Goal: Navigation & Orientation: Find specific page/section

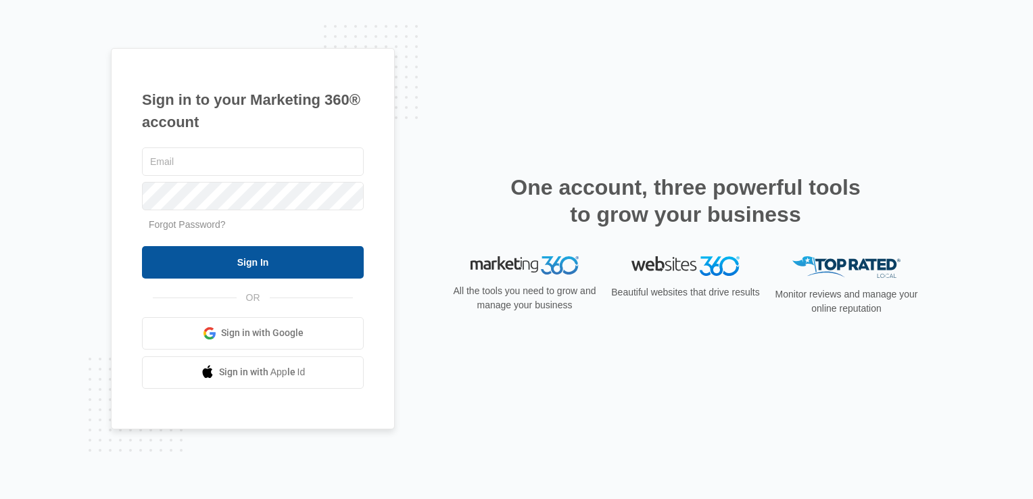
type input "[PERSON_NAME][EMAIL_ADDRESS][DOMAIN_NAME]"
click at [246, 264] on input "Sign In" at bounding box center [253, 262] width 222 height 32
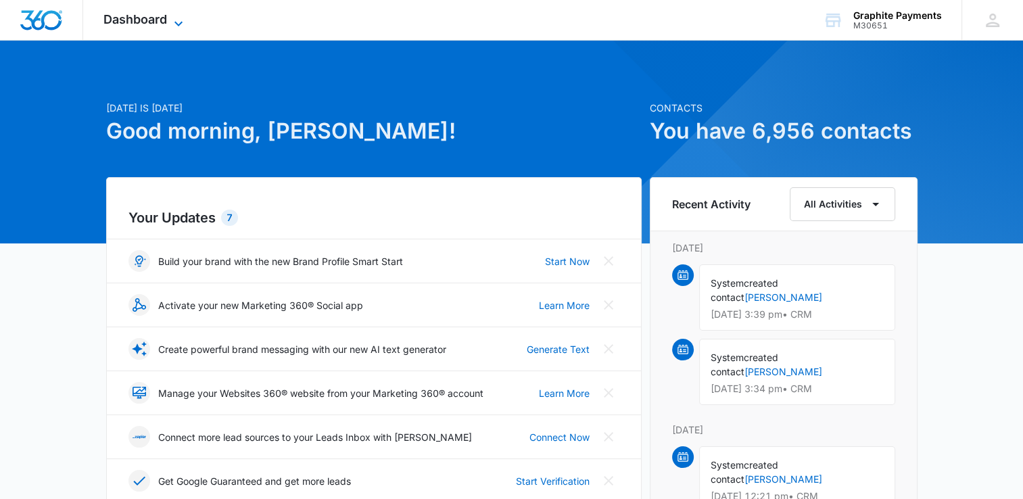
click at [174, 23] on icon at bounding box center [178, 24] width 16 height 16
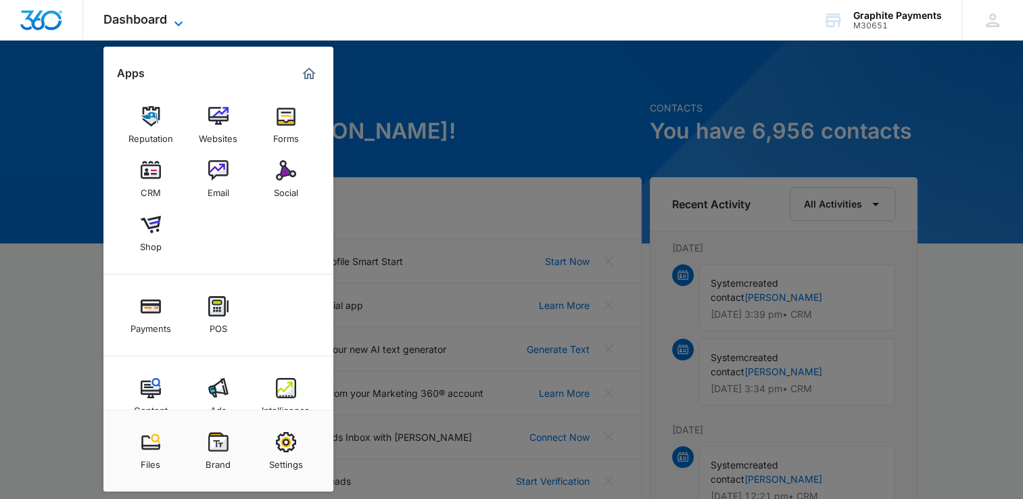
click at [174, 23] on icon at bounding box center [178, 24] width 16 height 16
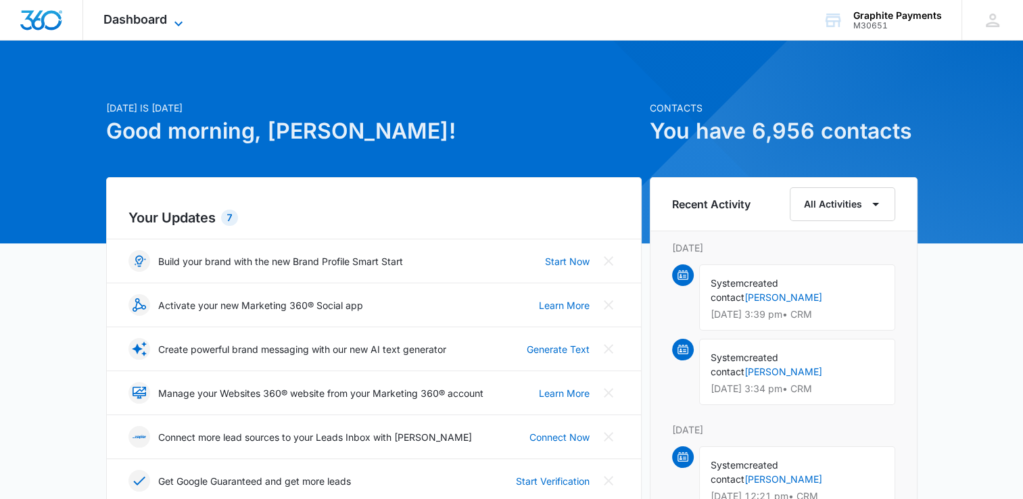
click at [174, 23] on icon at bounding box center [178, 24] width 16 height 16
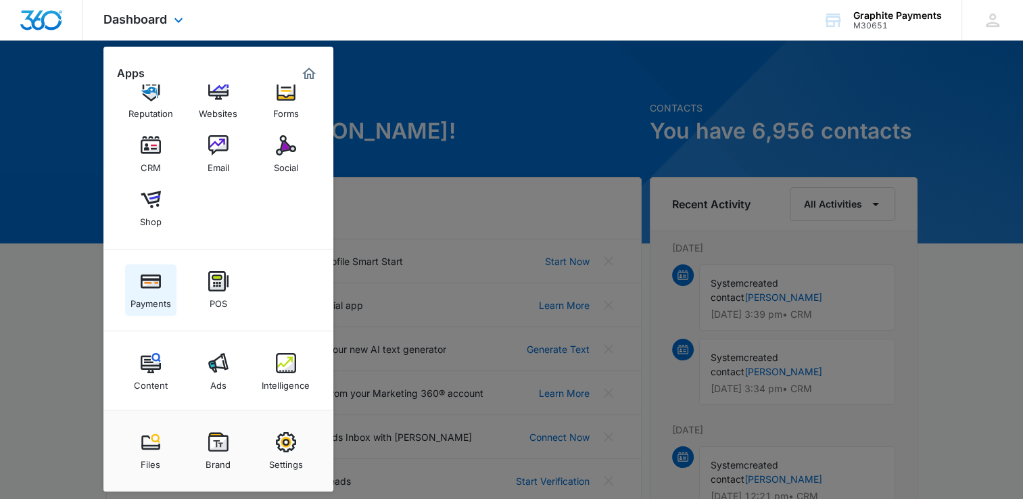
scroll to position [28, 0]
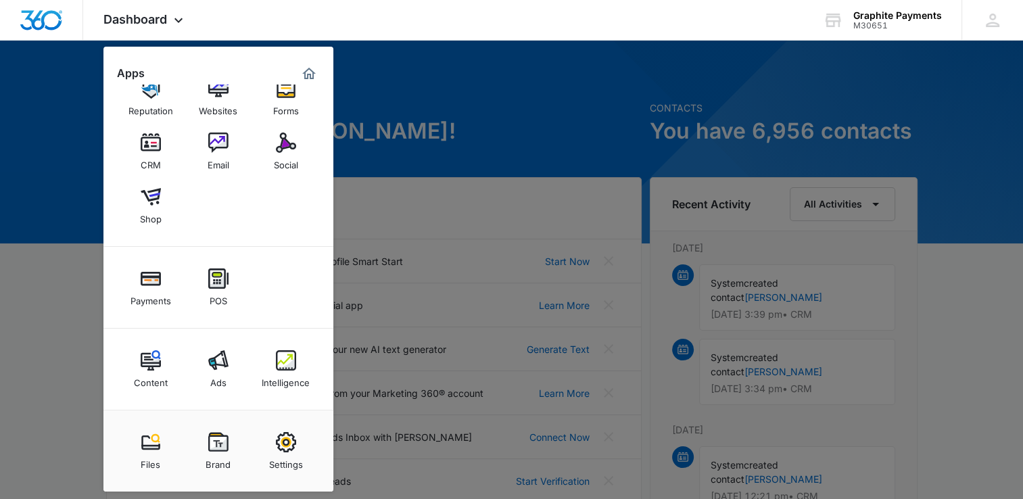
click at [488, 115] on div at bounding box center [511, 249] width 1023 height 499
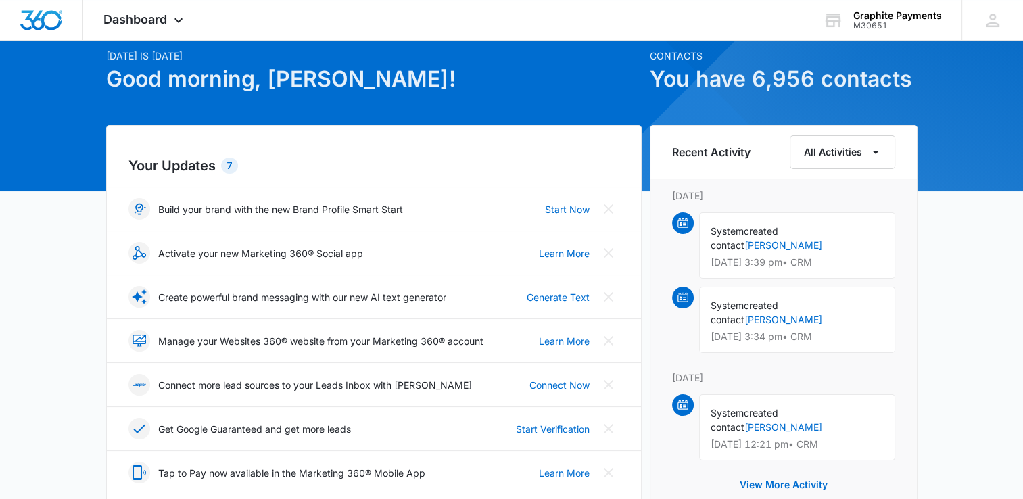
scroll to position [0, 0]
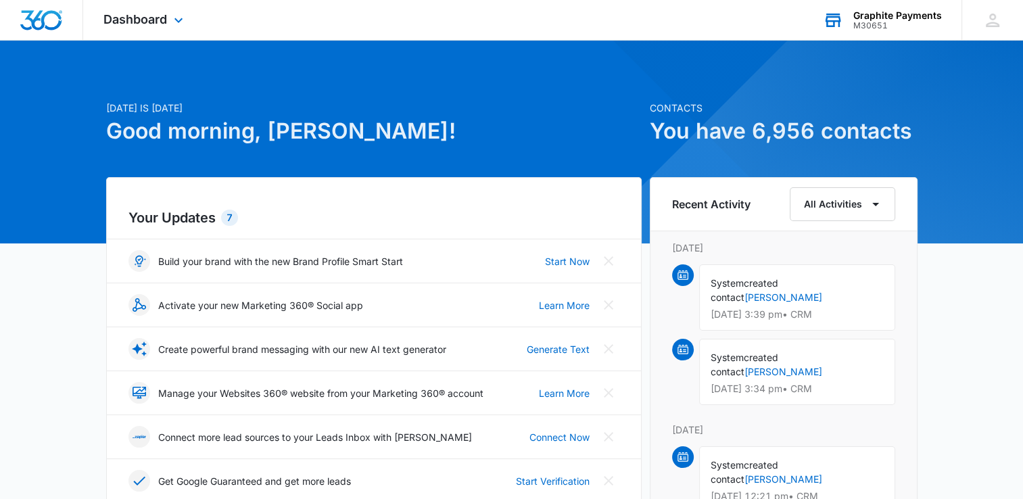
click at [865, 14] on div "Graphite Payments" at bounding box center [897, 15] width 89 height 11
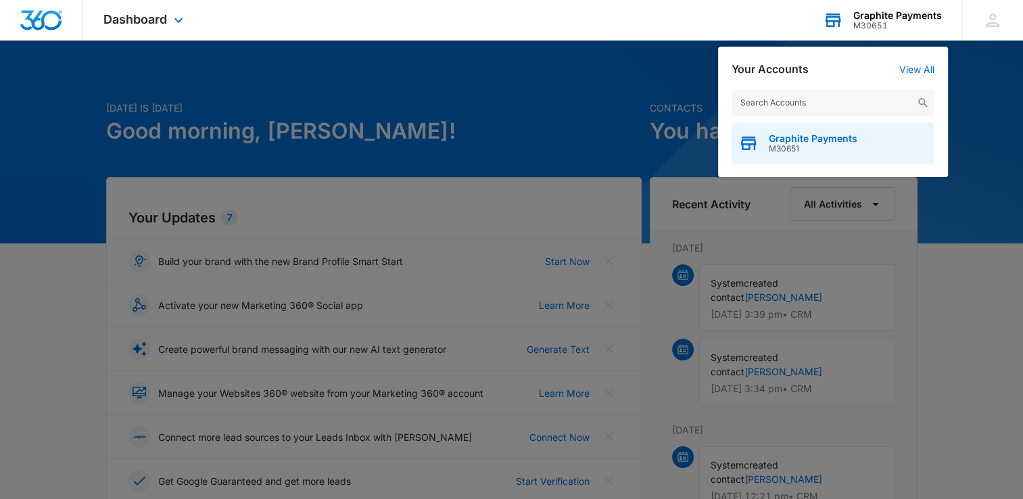
click at [788, 142] on span "Graphite Payments" at bounding box center [812, 138] width 89 height 11
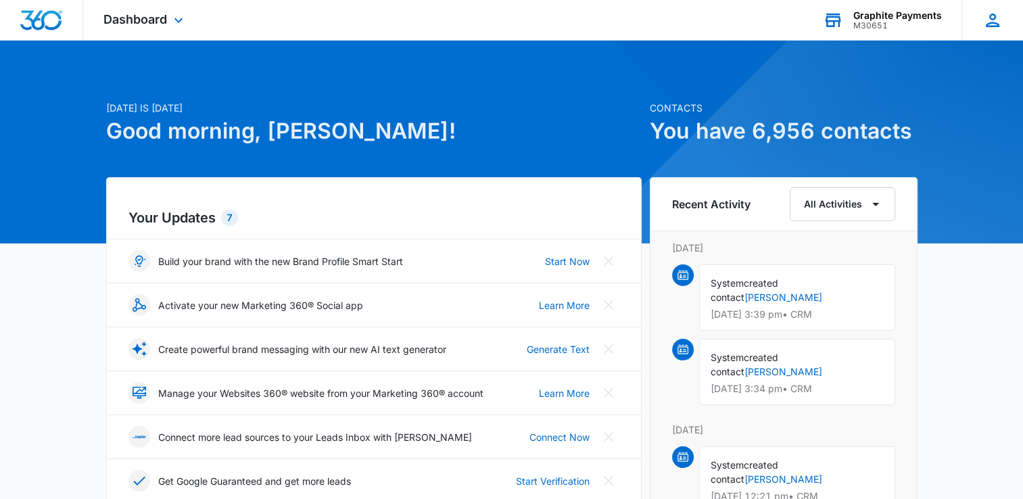
click at [989, 20] on icon at bounding box center [992, 20] width 20 height 20
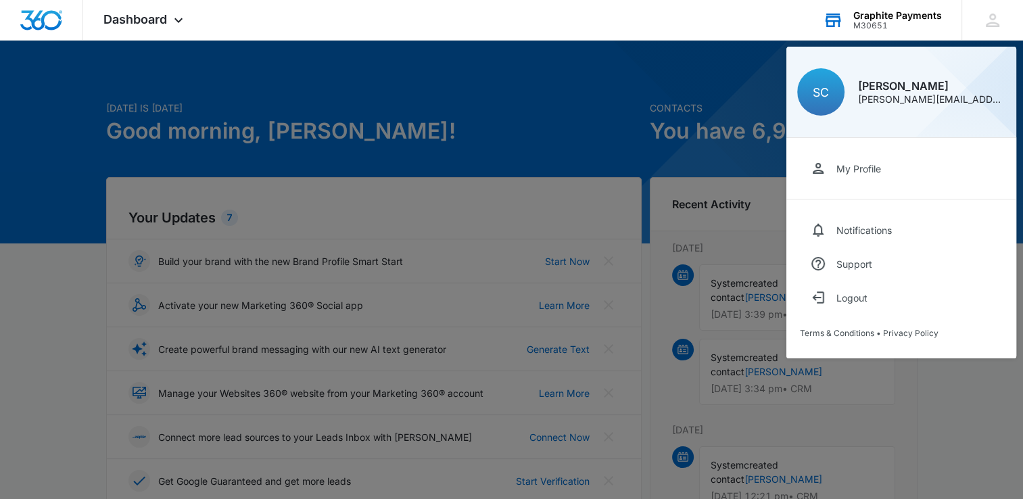
click at [389, 100] on div at bounding box center [511, 249] width 1023 height 499
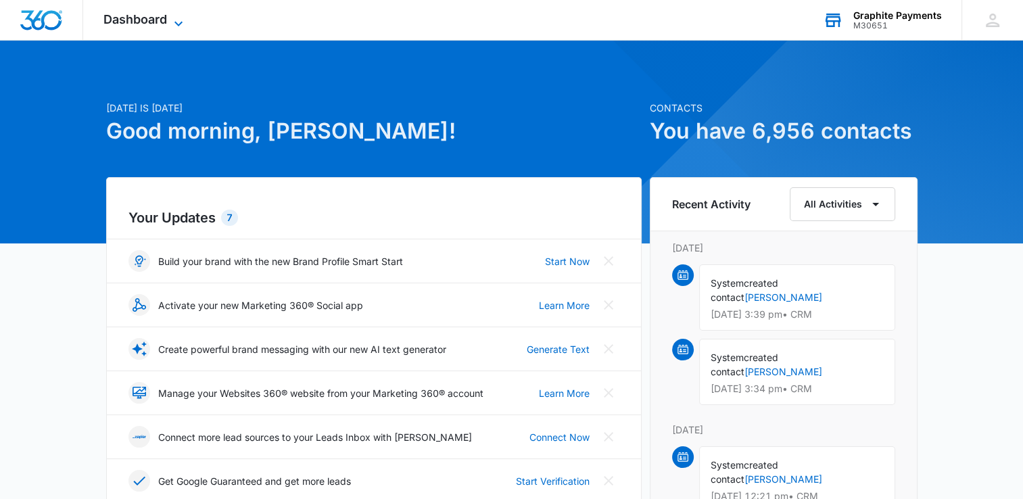
click at [131, 22] on span "Dashboard" at bounding box center [135, 19] width 64 height 14
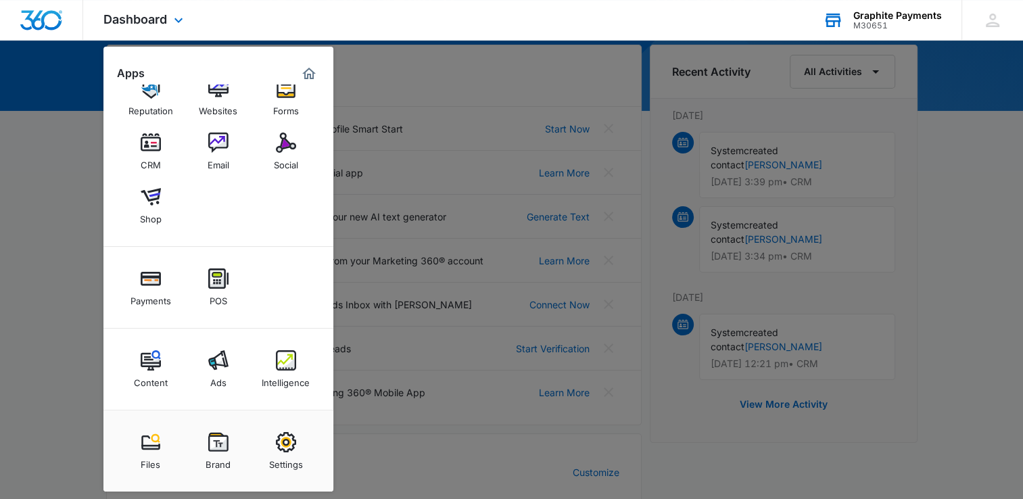
scroll to position [133, 0]
click at [281, 445] on img at bounding box center [286, 442] width 20 height 20
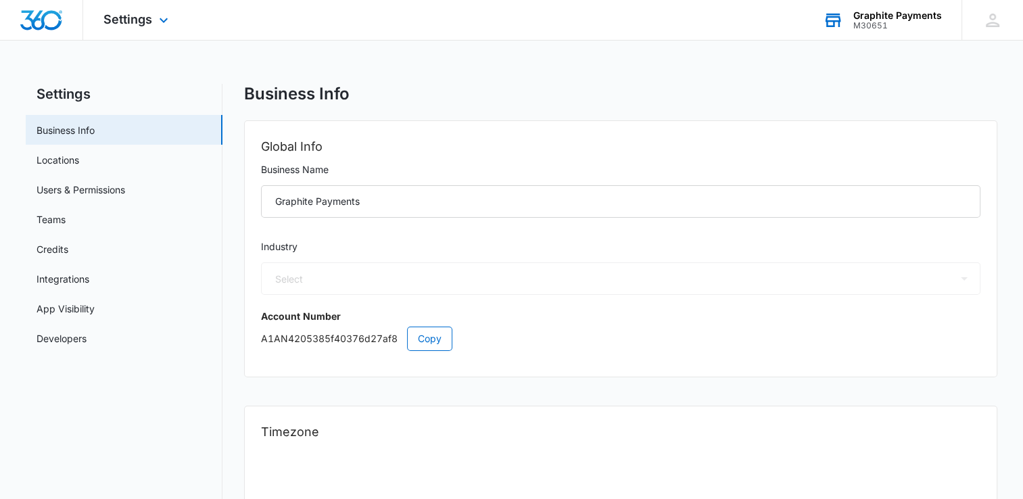
select select "33"
select select "US"
select select "America/[GEOGRAPHIC_DATA]"
click at [162, 22] on icon at bounding box center [163, 24] width 16 height 16
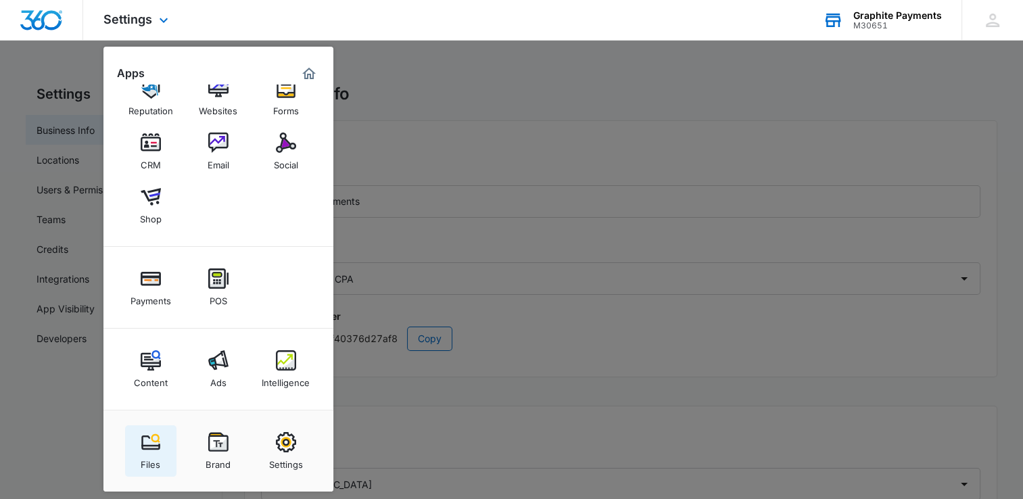
click at [153, 441] on img at bounding box center [151, 442] width 20 height 20
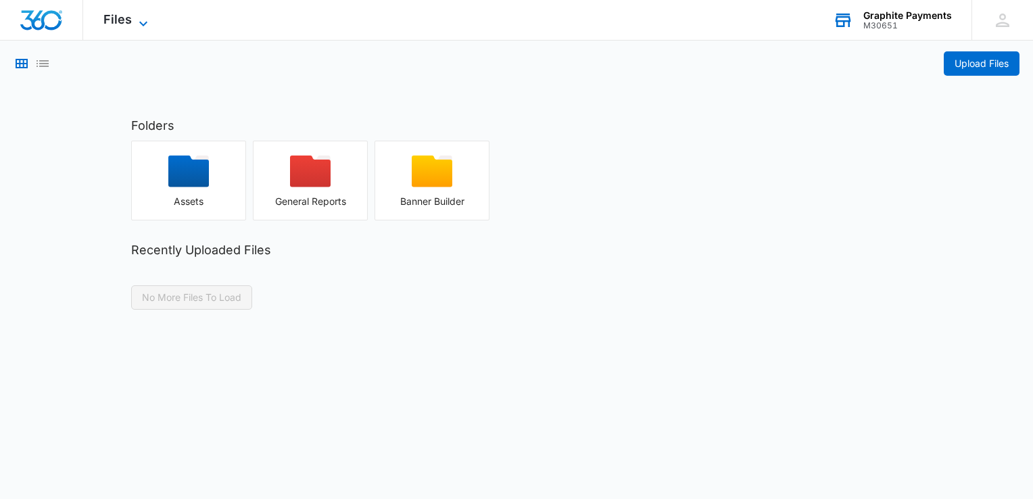
click at [127, 22] on span "Files" at bounding box center [117, 19] width 28 height 14
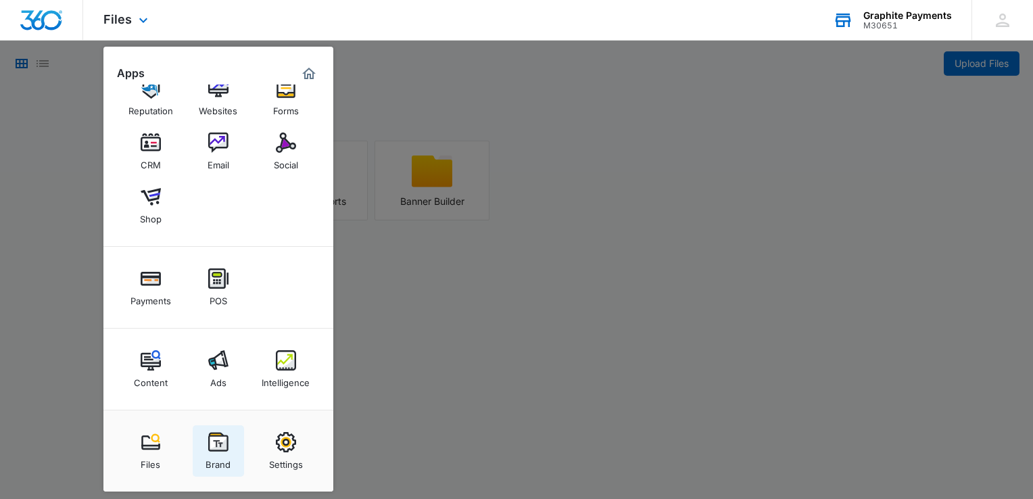
click at [218, 447] on img at bounding box center [218, 442] width 20 height 20
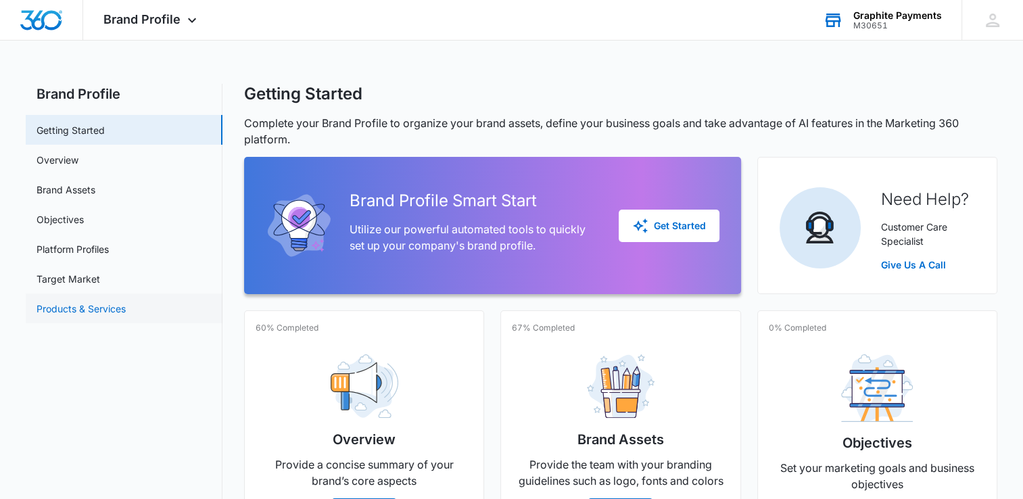
click at [89, 307] on link "Products & Services" at bounding box center [80, 308] width 89 height 14
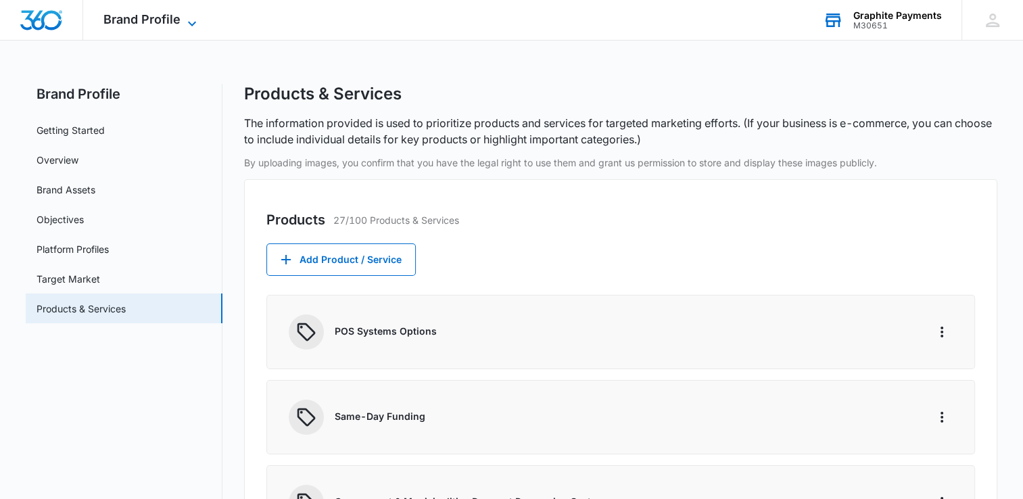
click at [187, 20] on icon at bounding box center [192, 24] width 16 height 16
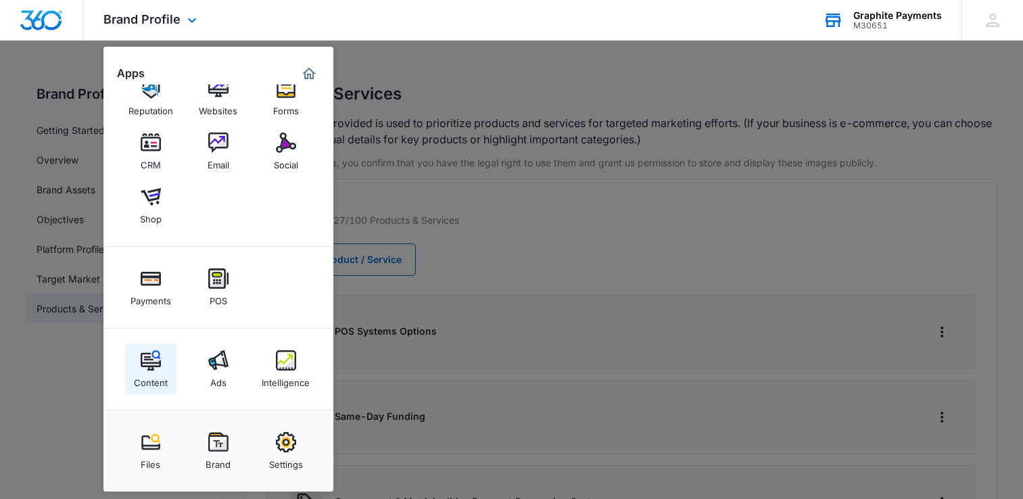
click at [151, 362] on img at bounding box center [151, 360] width 20 height 20
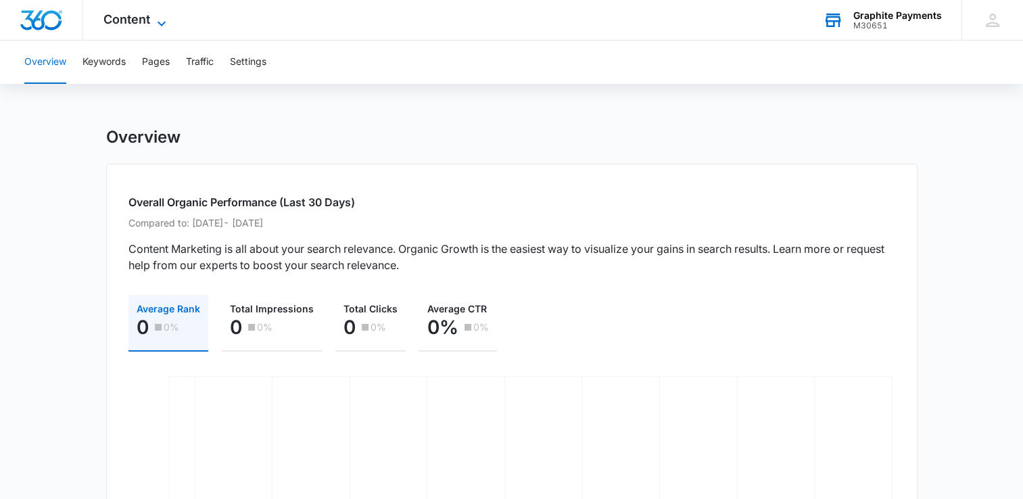
click at [138, 18] on span "Content" at bounding box center [126, 19] width 47 height 14
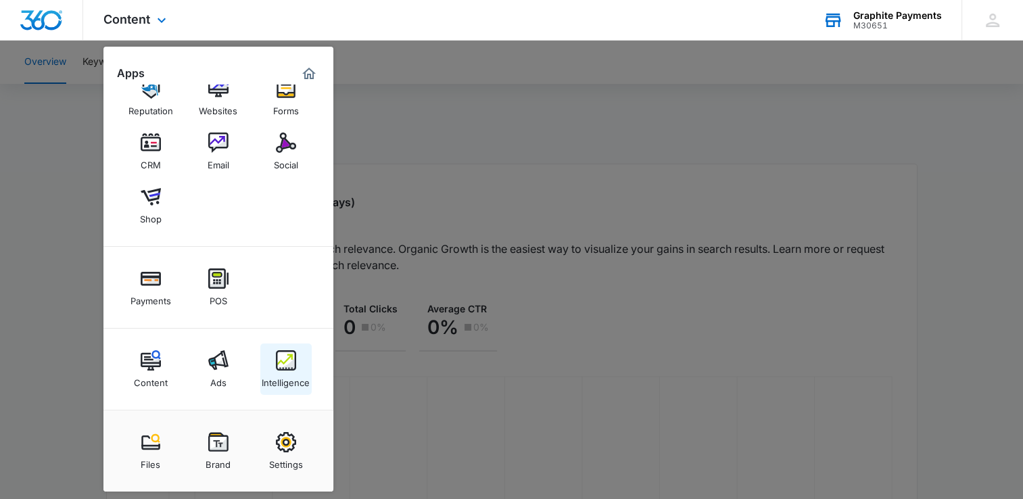
click at [290, 361] on img at bounding box center [286, 360] width 20 height 20
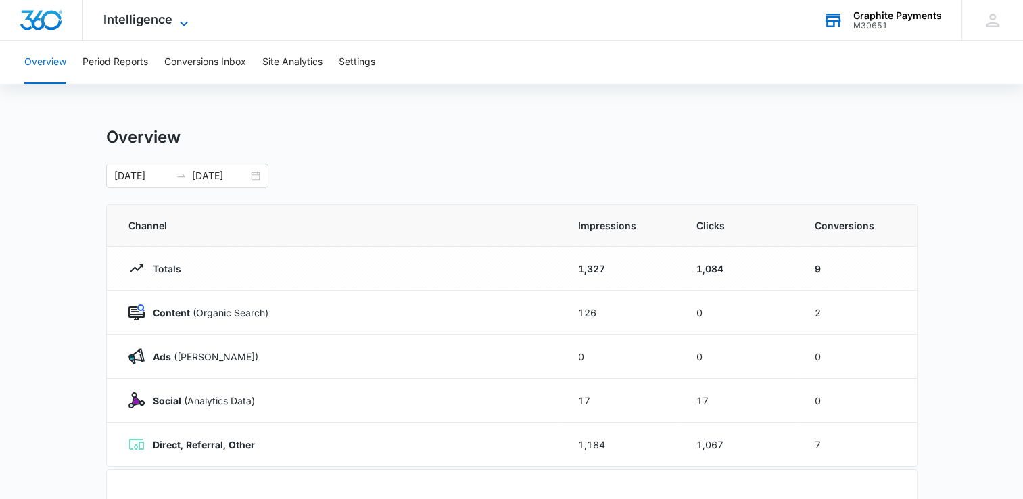
click at [181, 18] on icon at bounding box center [184, 24] width 16 height 16
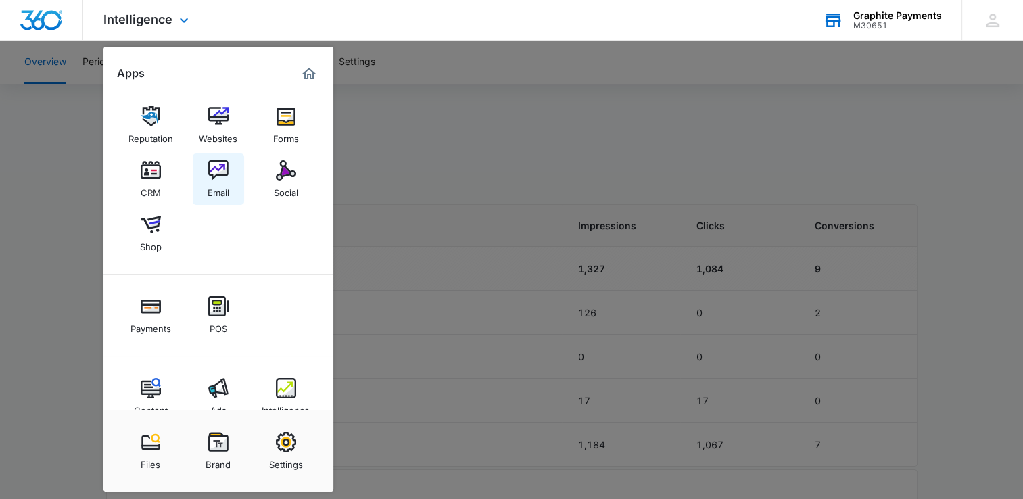
click at [218, 174] on img at bounding box center [218, 170] width 20 height 20
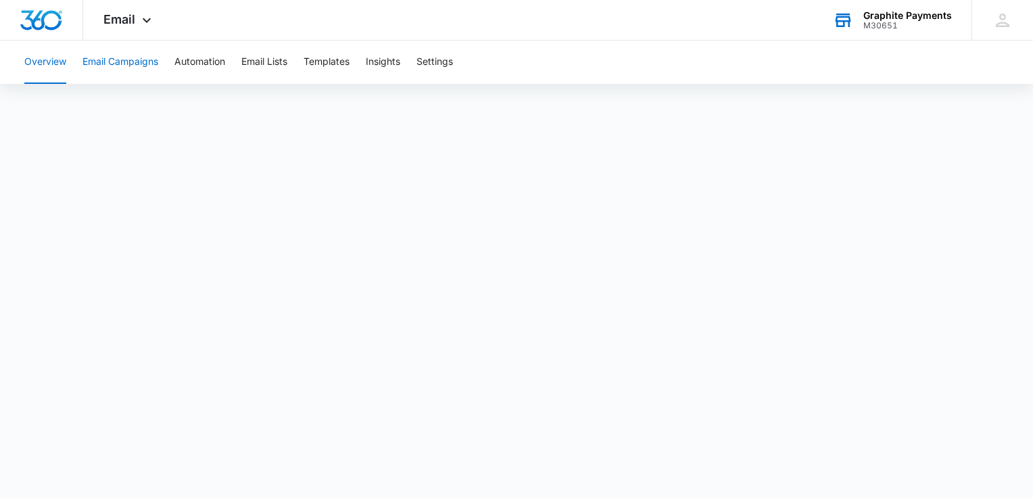
click at [109, 61] on button "Email Campaigns" at bounding box center [120, 62] width 76 height 43
click at [395, 67] on button "Insights" at bounding box center [383, 62] width 34 height 43
click at [433, 55] on button "Settings" at bounding box center [434, 62] width 36 height 43
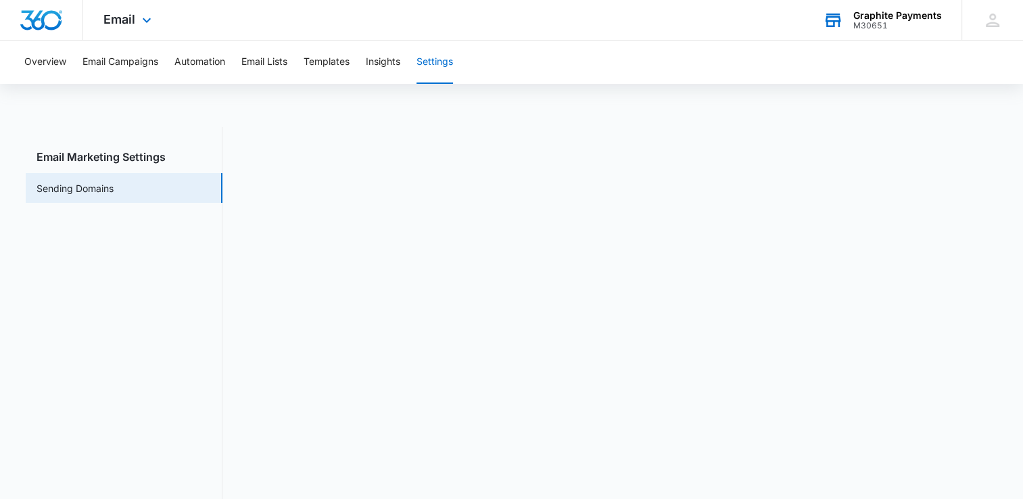
click at [145, 15] on icon at bounding box center [147, 20] width 16 height 16
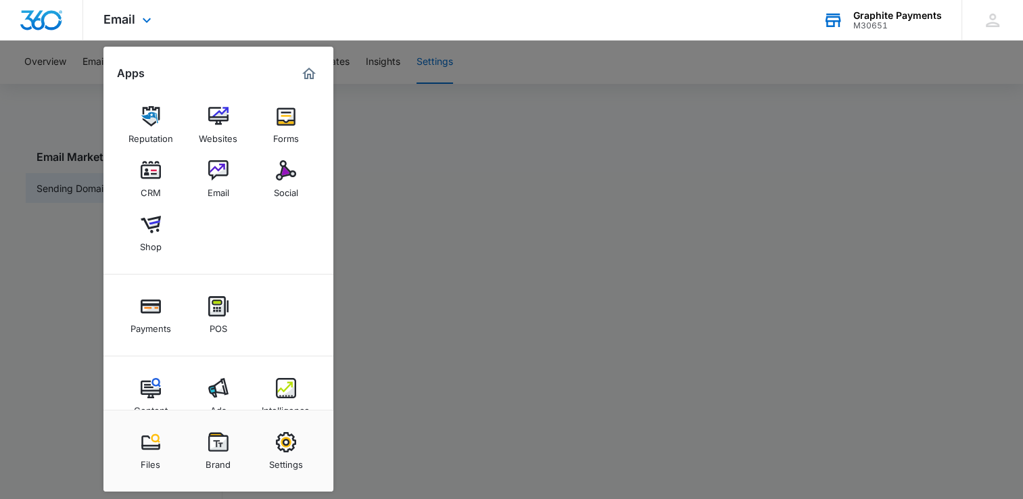
click at [310, 72] on img "Marketing 360® Dashboard" at bounding box center [309, 74] width 16 height 16
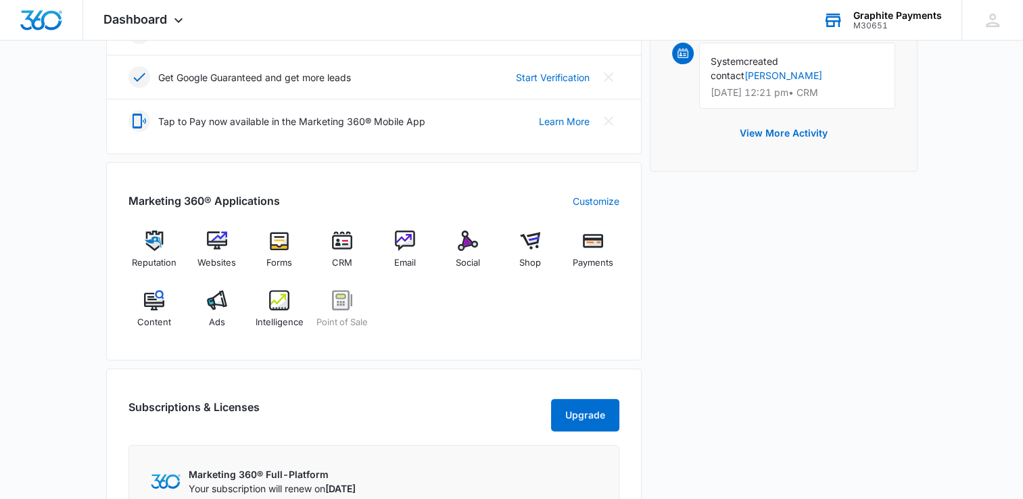
scroll to position [404, 0]
click at [155, 241] on img at bounding box center [154, 240] width 20 height 20
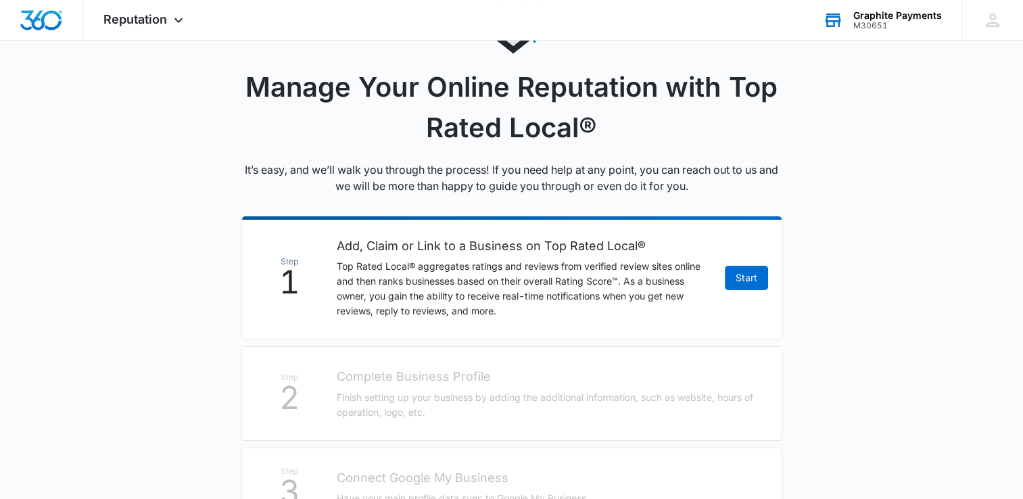
scroll to position [251, 0]
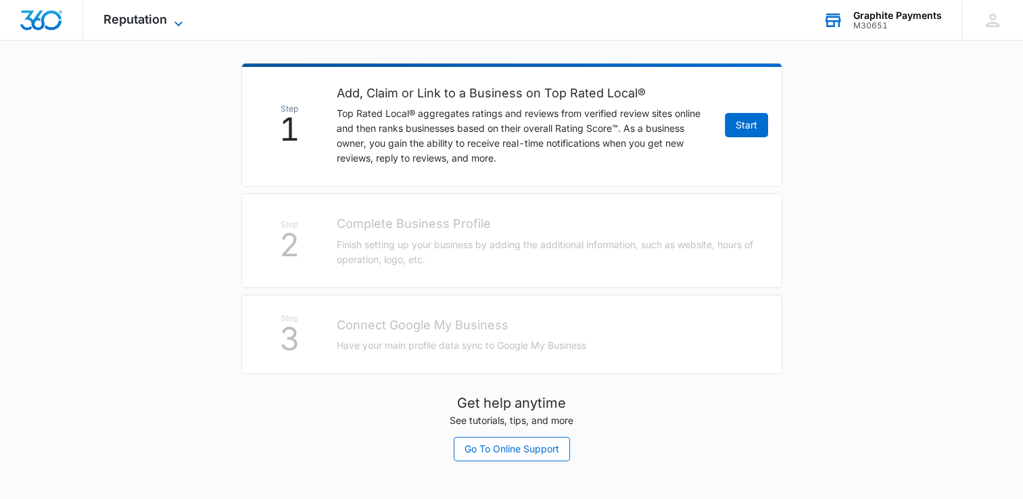
click at [172, 16] on icon at bounding box center [178, 24] width 16 height 16
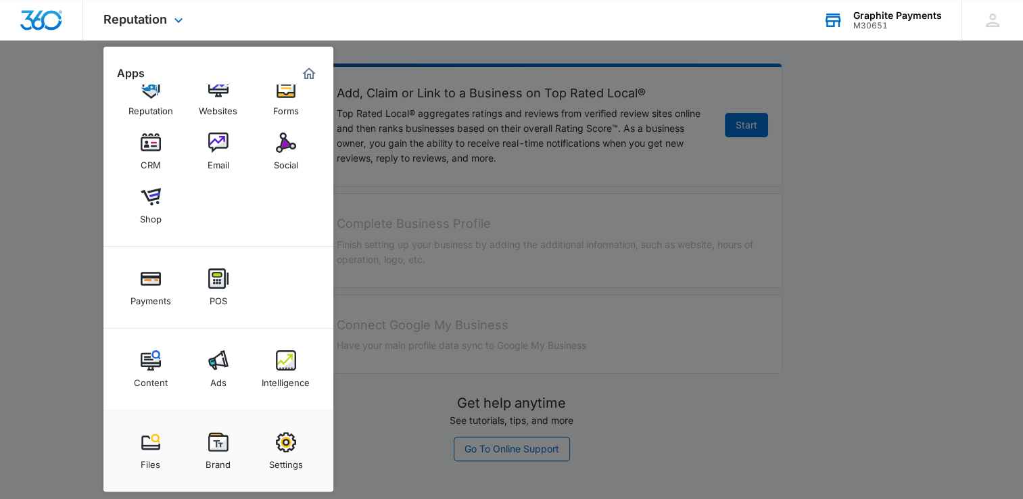
scroll to position [0, 0]
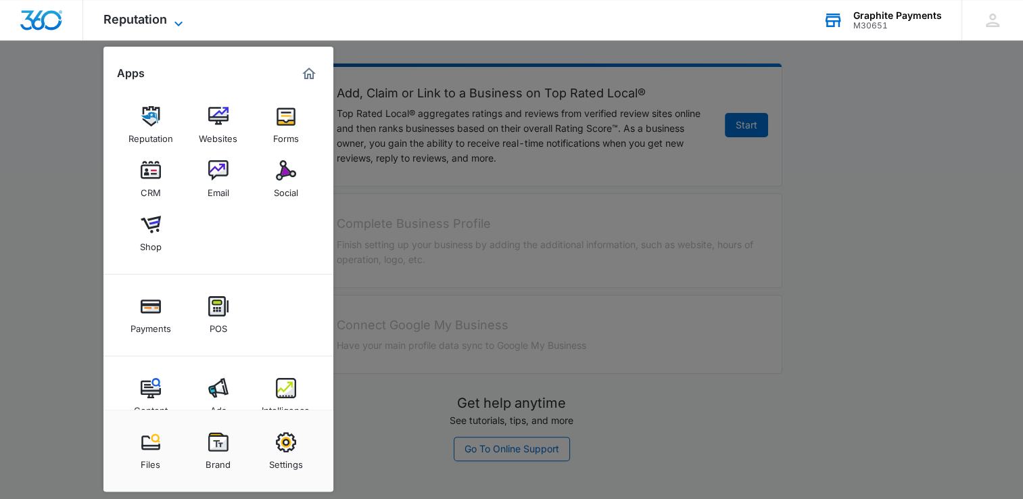
click at [162, 17] on span "Reputation" at bounding box center [135, 19] width 64 height 14
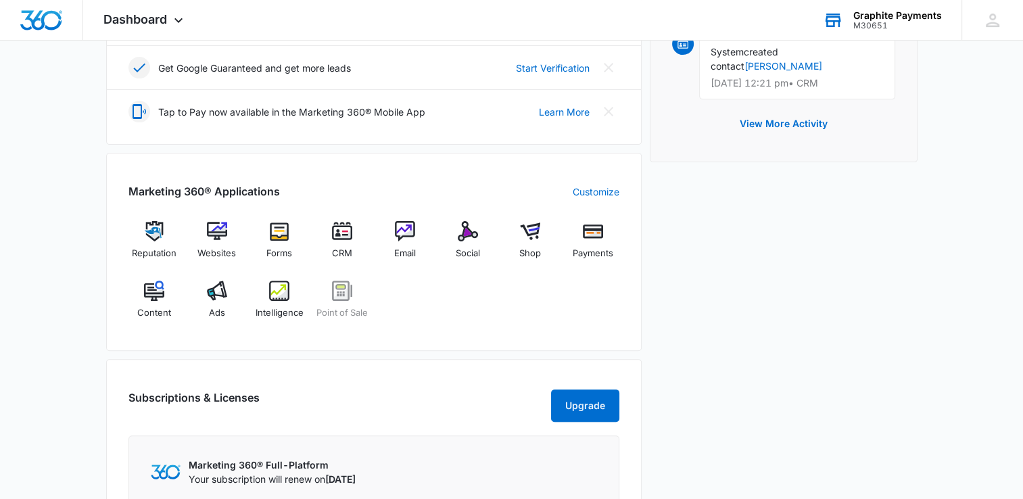
scroll to position [414, 0]
click at [474, 231] on img at bounding box center [468, 230] width 20 height 20
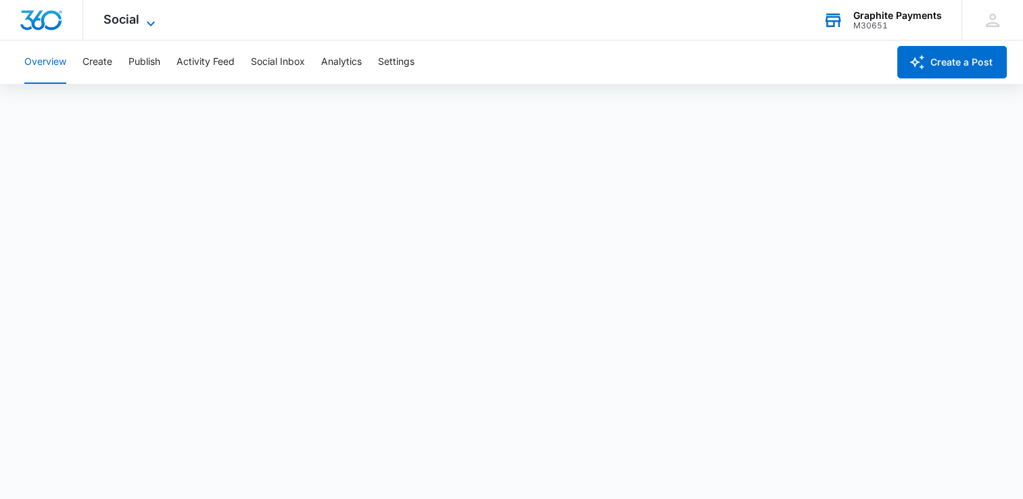
click at [149, 23] on icon at bounding box center [151, 24] width 16 height 16
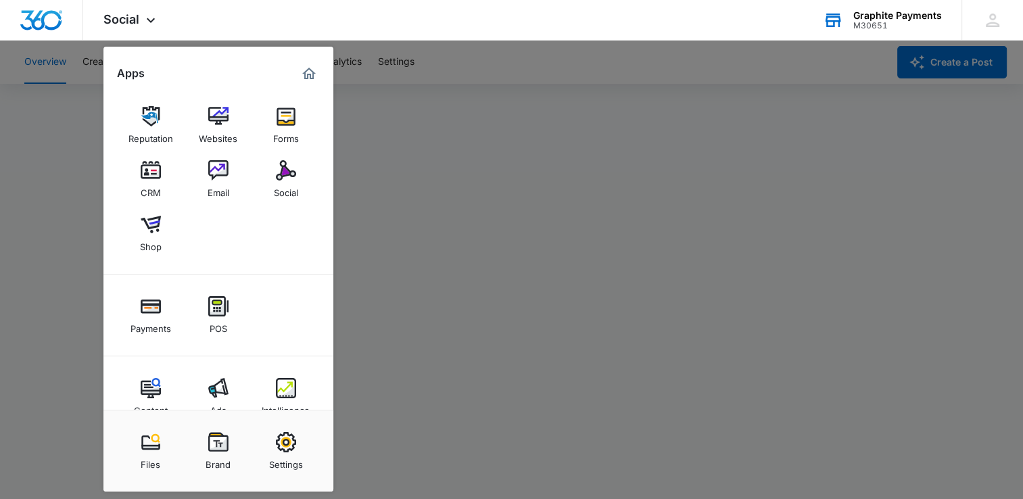
click at [661, 149] on div at bounding box center [511, 249] width 1023 height 499
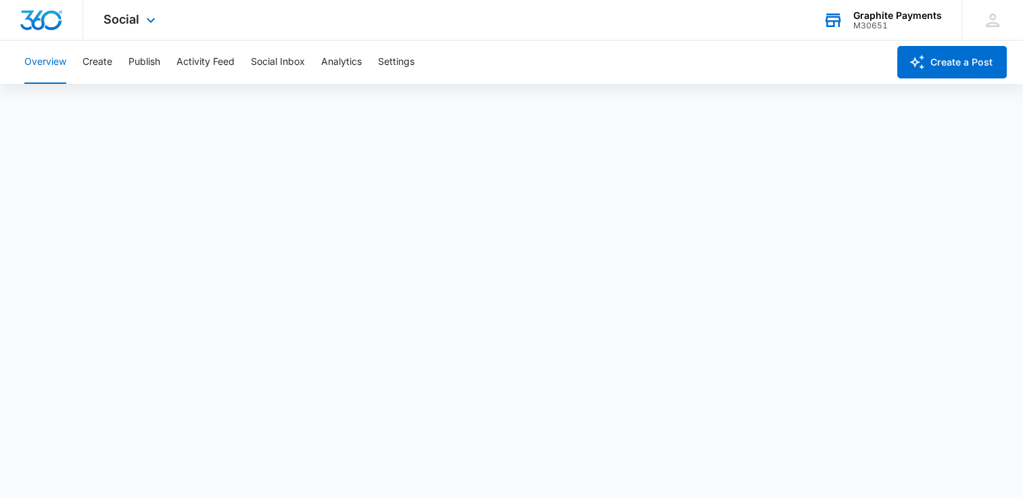
click at [36, 17] on img "Dashboard" at bounding box center [41, 20] width 43 height 20
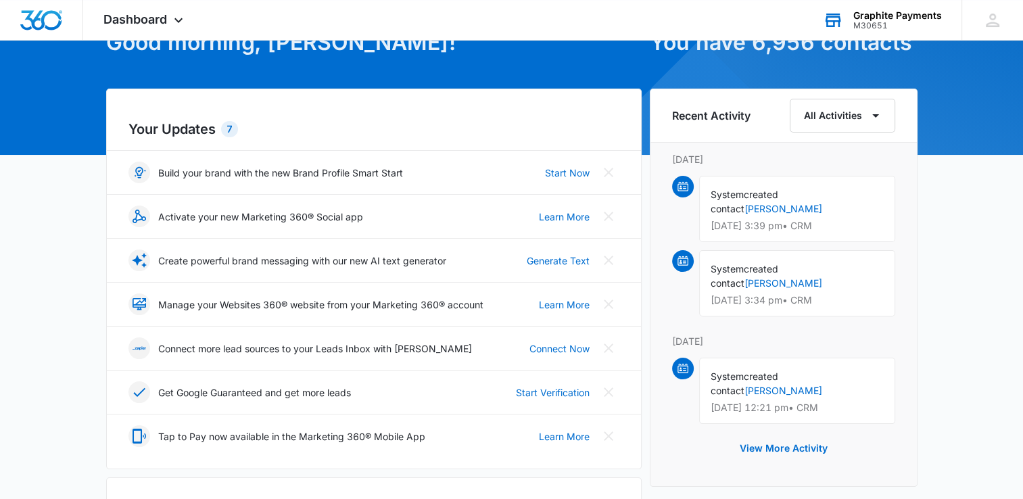
scroll to position [88, 0]
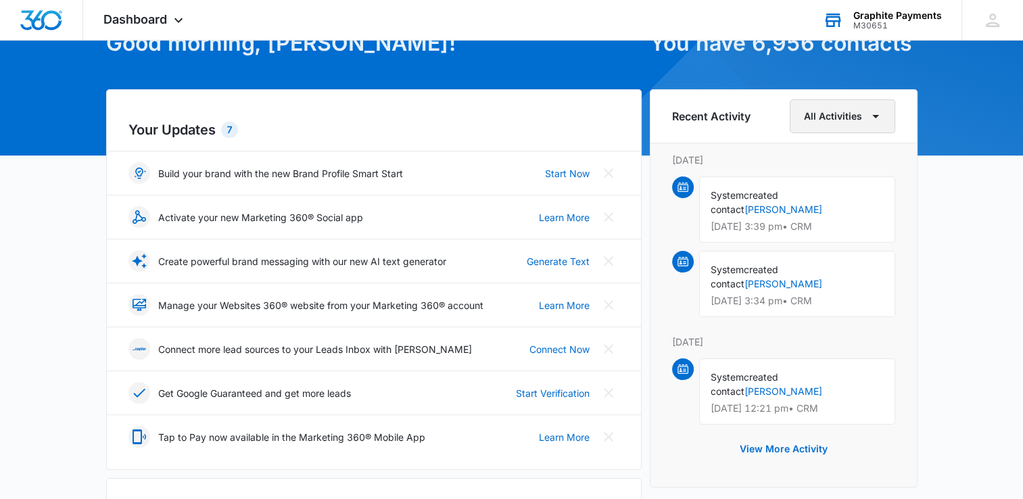
click at [873, 115] on icon "button" at bounding box center [875, 116] width 7 height 3
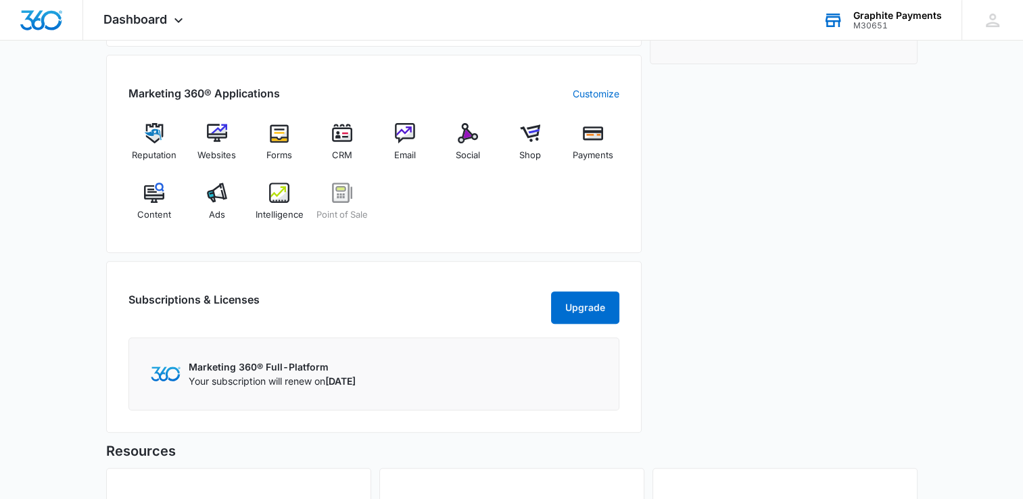
scroll to position [714, 0]
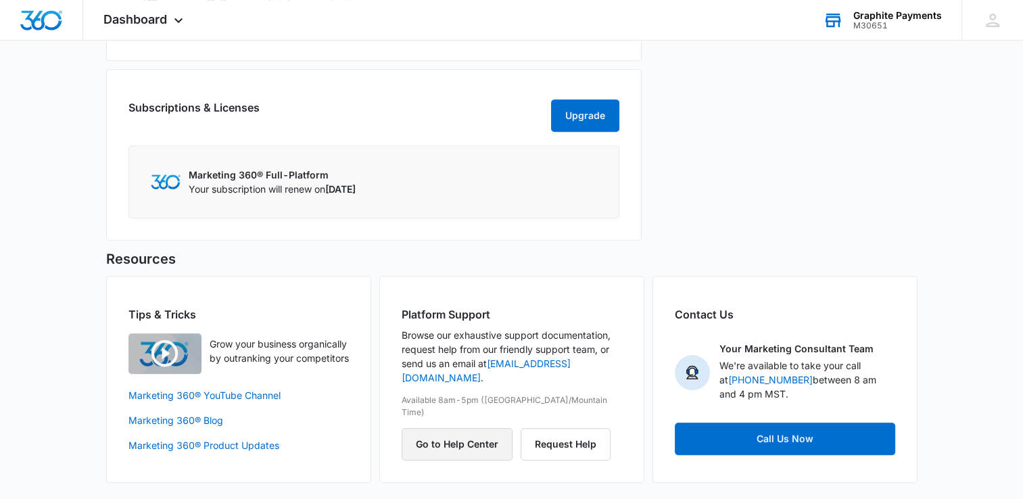
click at [447, 428] on button "Go to Help Center" at bounding box center [456, 444] width 111 height 32
